Goal: Transaction & Acquisition: Purchase product/service

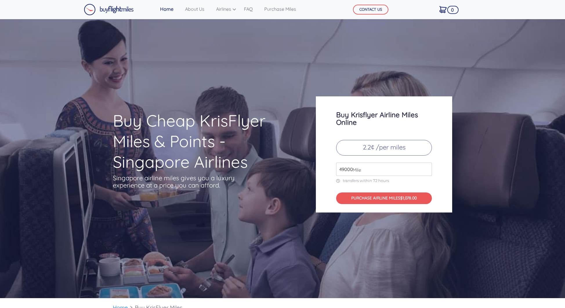
click at [427, 169] on input "49000" at bounding box center [384, 168] width 96 height 13
click at [426, 170] on input "49000" at bounding box center [384, 168] width 96 height 13
click at [427, 167] on input "50000" at bounding box center [384, 168] width 96 height 13
click at [426, 170] on input "49000" at bounding box center [384, 168] width 96 height 13
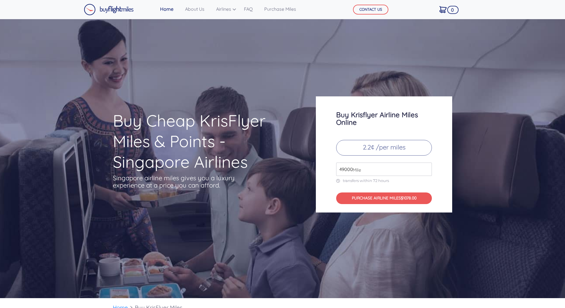
click at [426, 170] on input "49000" at bounding box center [384, 168] width 96 height 13
click at [427, 167] on input "50000" at bounding box center [384, 168] width 96 height 13
click at [427, 167] on input "51000" at bounding box center [384, 168] width 96 height 13
click at [427, 167] on input "52000" at bounding box center [384, 168] width 96 height 13
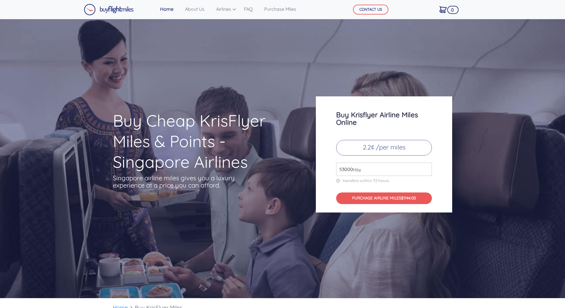
click at [427, 167] on input "53000" at bounding box center [384, 168] width 96 height 13
click at [427, 167] on input "54000" at bounding box center [384, 168] width 96 height 13
click at [427, 167] on input "55000" at bounding box center [384, 168] width 96 height 13
click at [427, 167] on input "56000" at bounding box center [384, 168] width 96 height 13
click at [427, 167] on input "57000" at bounding box center [384, 168] width 96 height 13
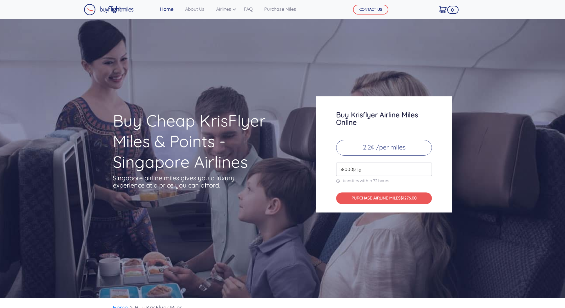
click at [427, 167] on input "58000" at bounding box center [384, 168] width 96 height 13
click at [427, 167] on input "59000" at bounding box center [384, 168] width 96 height 13
click at [426, 170] on input "58000" at bounding box center [384, 168] width 96 height 13
click at [426, 167] on input "59000" at bounding box center [384, 168] width 96 height 13
click at [426, 167] on input "60000" at bounding box center [384, 168] width 96 height 13
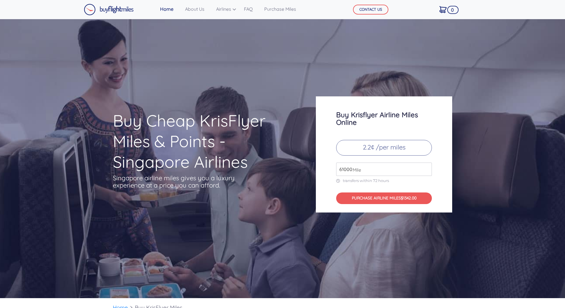
click at [426, 167] on input "61000" at bounding box center [384, 168] width 96 height 13
click at [426, 167] on input "64000" at bounding box center [384, 168] width 96 height 13
click at [426, 167] on input "65000" at bounding box center [384, 168] width 96 height 13
click at [426, 167] on input "66000" at bounding box center [384, 168] width 96 height 13
click at [426, 167] on input "67000" at bounding box center [384, 168] width 96 height 13
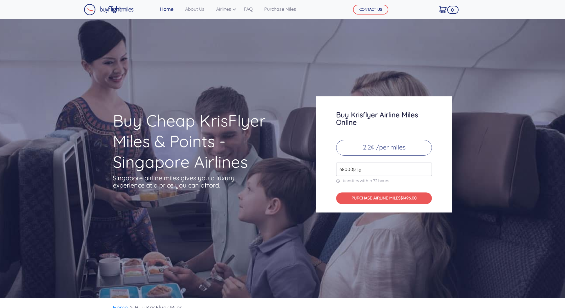
click at [426, 167] on input "68000" at bounding box center [384, 168] width 96 height 13
click at [426, 167] on input "69000" at bounding box center [384, 168] width 96 height 13
click at [426, 167] on input "70000" at bounding box center [384, 168] width 96 height 13
click at [426, 167] on input "71000" at bounding box center [384, 168] width 96 height 13
click at [426, 167] on input "72000" at bounding box center [384, 168] width 96 height 13
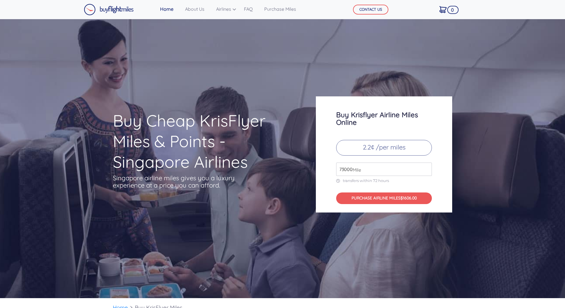
click at [426, 167] on input "73000" at bounding box center [384, 168] width 96 height 13
click at [426, 167] on input "74000" at bounding box center [384, 168] width 96 height 13
click at [426, 167] on input "75000" at bounding box center [384, 168] width 96 height 13
click at [426, 167] on input "76000" at bounding box center [384, 168] width 96 height 13
click at [426, 167] on input "77000" at bounding box center [384, 168] width 96 height 13
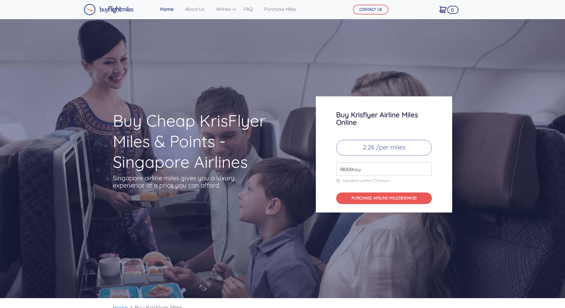
click at [426, 167] on input "78000" at bounding box center [384, 168] width 96 height 13
click at [426, 167] on input "79000" at bounding box center [384, 168] width 96 height 13
click at [426, 167] on input "80000" at bounding box center [384, 168] width 96 height 13
click at [426, 167] on input "81000" at bounding box center [384, 168] width 96 height 13
click at [426, 167] on input "82000" at bounding box center [384, 168] width 96 height 13
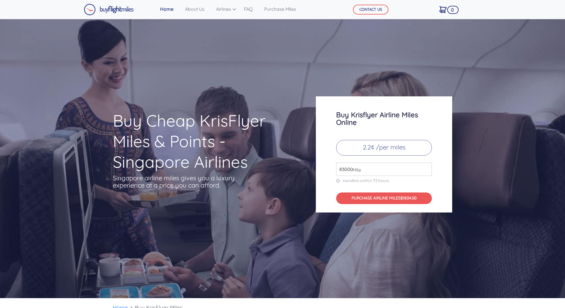
click at [426, 167] on input "83000" at bounding box center [384, 168] width 96 height 13
click at [426, 167] on input "84000" at bounding box center [384, 168] width 96 height 13
click at [426, 167] on input "85000" at bounding box center [384, 168] width 96 height 13
click at [426, 167] on input "86000" at bounding box center [384, 168] width 96 height 13
click at [426, 167] on input "87000" at bounding box center [384, 168] width 96 height 13
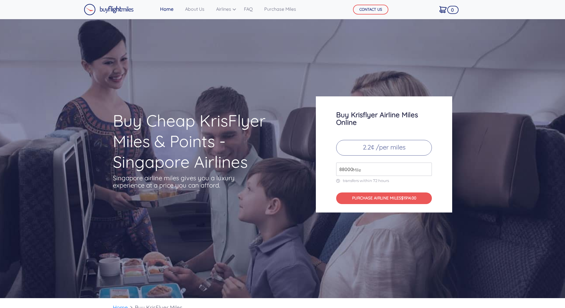
click at [426, 167] on input "88000" at bounding box center [384, 168] width 96 height 13
click at [426, 167] on input "89000" at bounding box center [384, 168] width 96 height 13
click at [426, 167] on input "90000" at bounding box center [384, 168] width 96 height 13
click at [426, 167] on input "91000" at bounding box center [384, 168] width 96 height 13
click at [426, 167] on input "92000" at bounding box center [384, 168] width 96 height 13
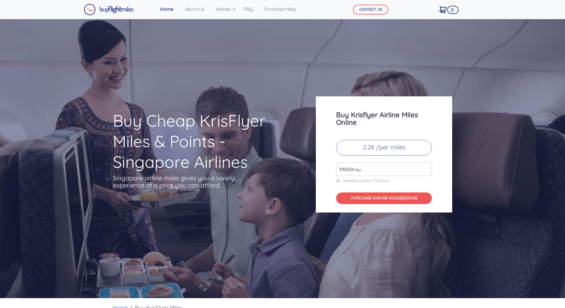
click at [426, 167] on input "93000" at bounding box center [384, 168] width 96 height 13
click at [426, 167] on input "94000" at bounding box center [384, 168] width 96 height 13
click at [426, 167] on input "95000" at bounding box center [384, 168] width 96 height 13
click at [426, 167] on input "96000" at bounding box center [384, 168] width 96 height 13
click at [426, 167] on input "97000" at bounding box center [384, 168] width 96 height 13
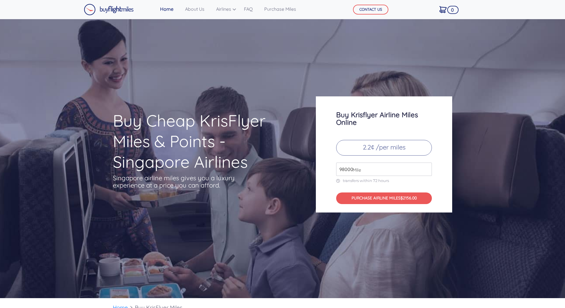
click at [426, 167] on input "98000" at bounding box center [384, 168] width 96 height 13
click at [426, 167] on input "99000" at bounding box center [384, 168] width 96 height 13
type input "100000"
click at [426, 167] on input "100000" at bounding box center [384, 168] width 96 height 13
click at [395, 198] on button "PURCHASE AIRLINE MILES $2200.00" at bounding box center [384, 198] width 96 height 12
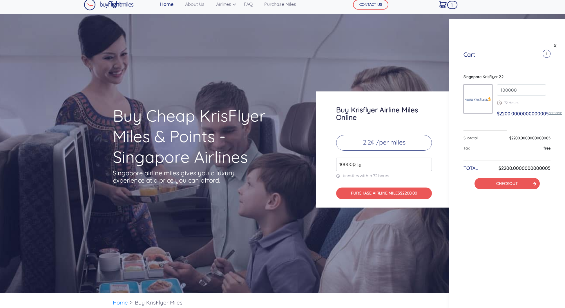
scroll to position [7, 0]
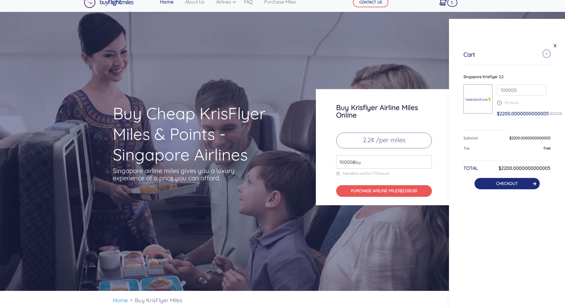
click at [523, 182] on button "CHECKOUT" at bounding box center [506, 183] width 65 height 11
click at [535, 182] on icon at bounding box center [534, 184] width 3 height 4
